Goal: Information Seeking & Learning: Learn about a topic

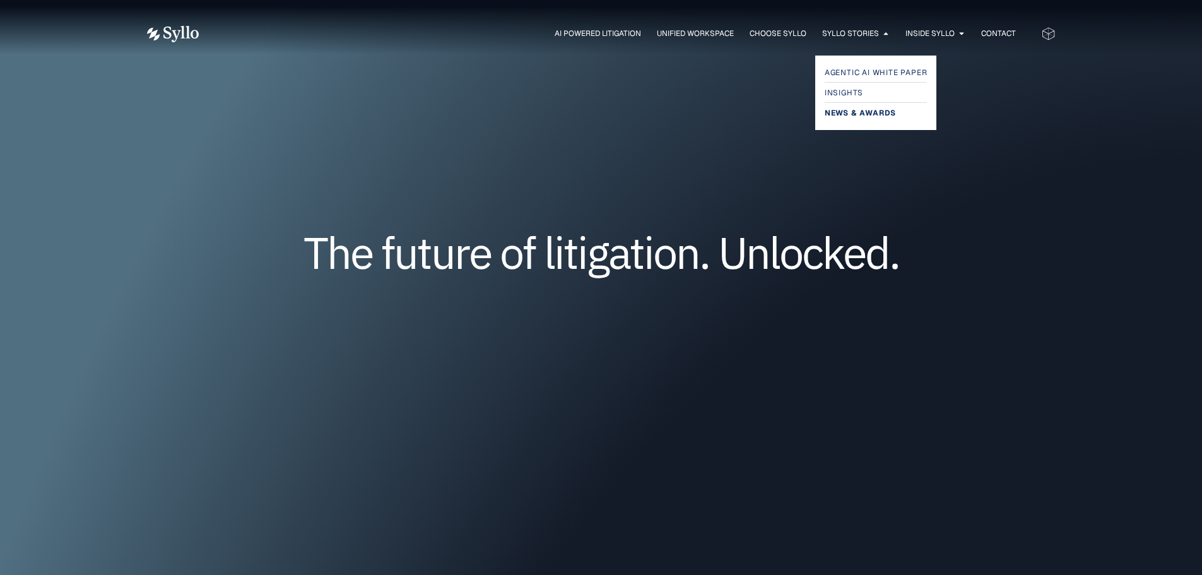
click at [858, 113] on span "News & Awards" at bounding box center [860, 112] width 71 height 15
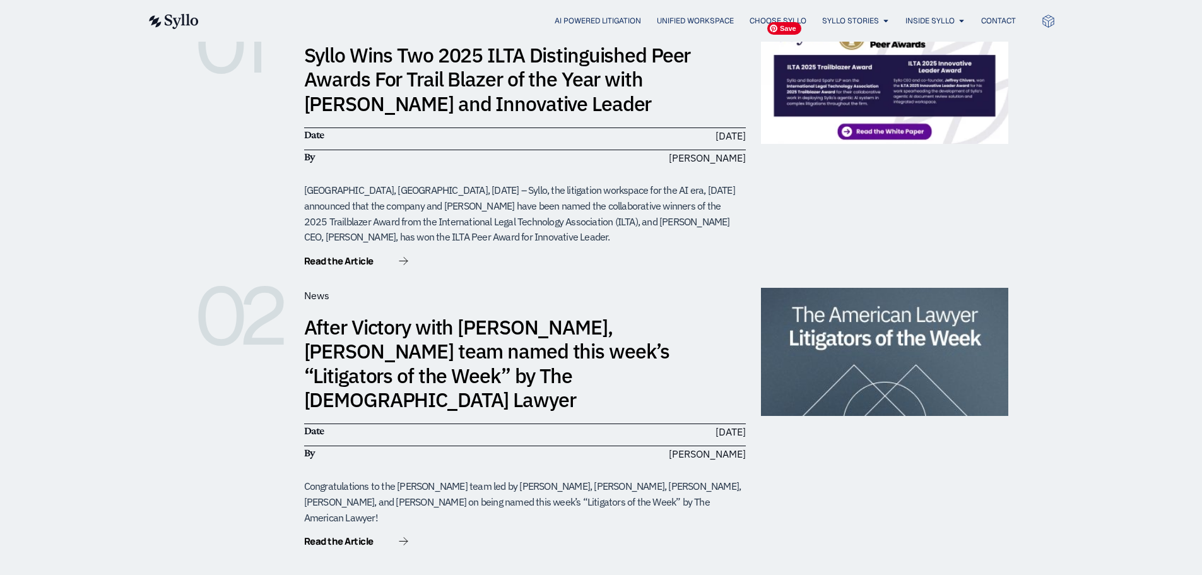
scroll to position [316, 0]
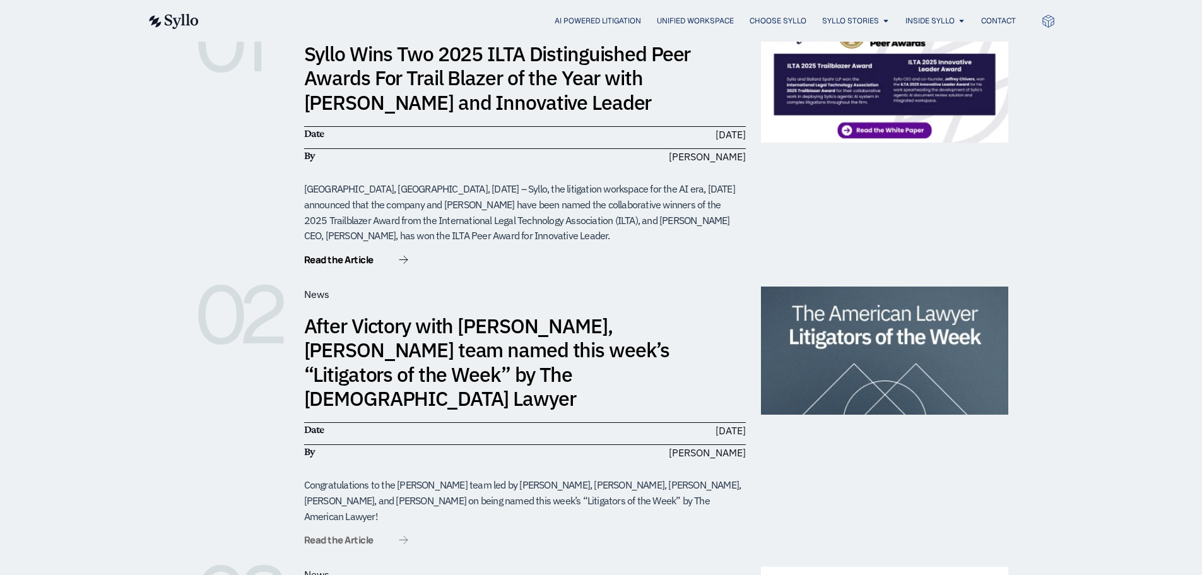
click at [354, 535] on span "Read the Article" at bounding box center [338, 539] width 69 height 9
click at [958, 22] on icon "Menu" at bounding box center [962, 21] width 8 height 8
click at [950, 63] on span "OUR TEAM" at bounding box center [930, 59] width 39 height 15
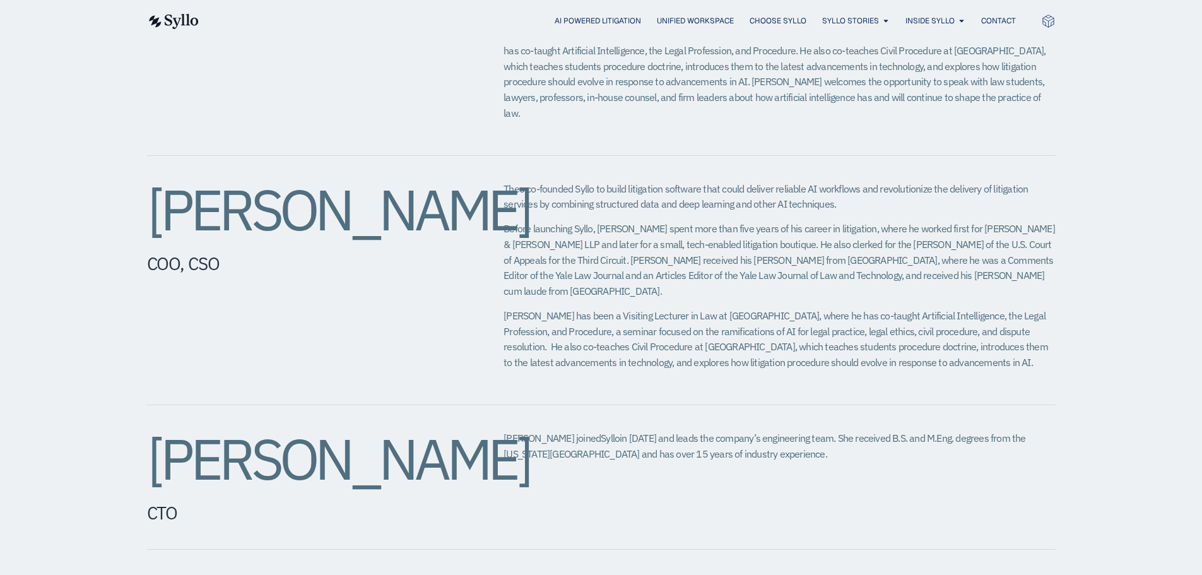
scroll to position [631, 0]
